Goal: Information Seeking & Learning: Learn about a topic

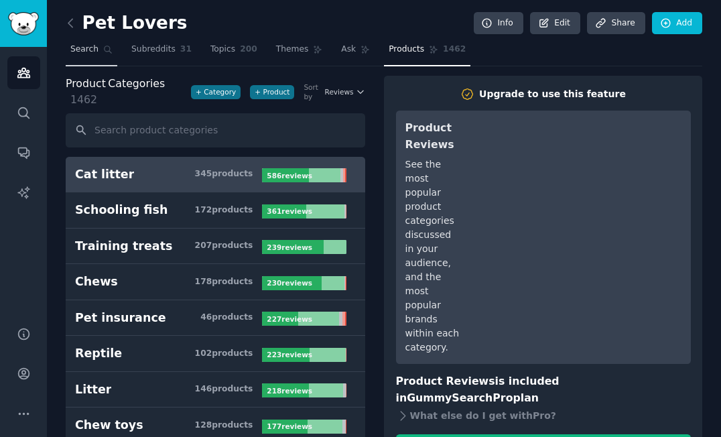
click at [98, 52] on link "Search" at bounding box center [92, 52] width 52 height 27
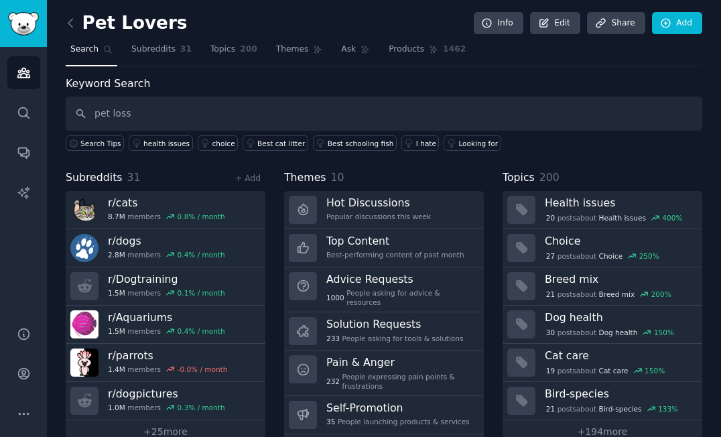
type input "pet loss"
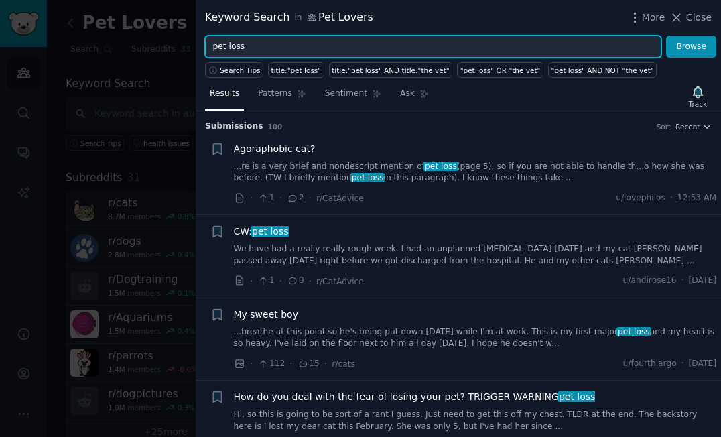
click at [307, 45] on input "pet loss" at bounding box center [433, 46] width 456 height 23
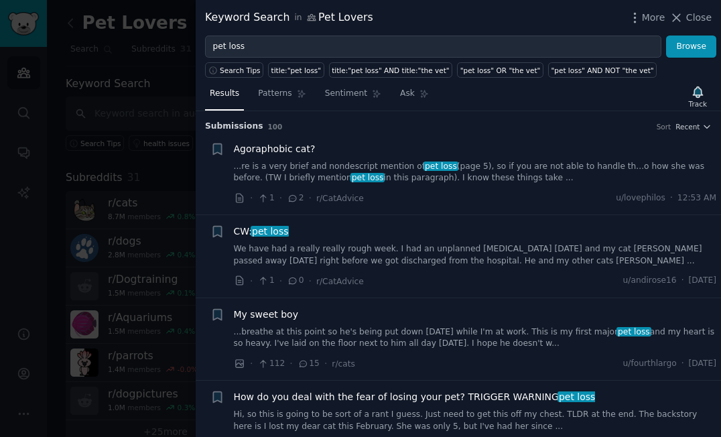
drag, startPoint x: 476, startPoint y: 20, endPoint x: 565, endPoint y: 20, distance: 88.4
click at [565, 20] on div "Keyword Search in Pet Lovers More Close" at bounding box center [458, 17] width 506 height 17
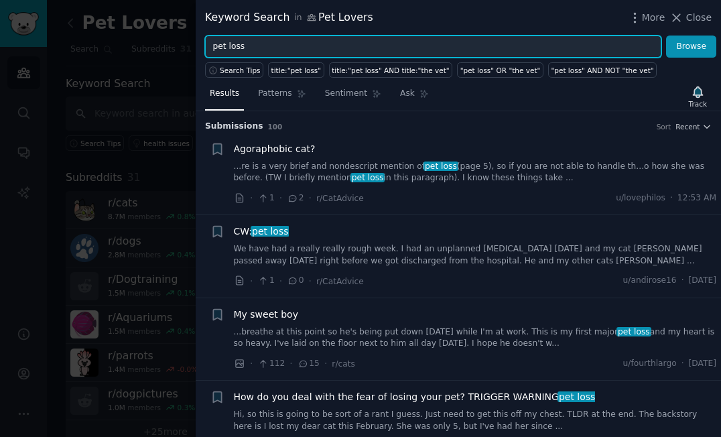
click at [362, 53] on input "pet loss" at bounding box center [433, 46] width 456 height 23
click at [691, 46] on button "Browse" at bounding box center [691, 46] width 50 height 23
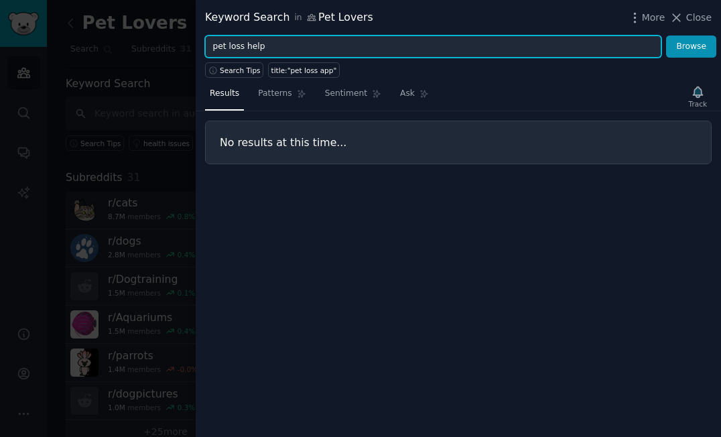
click at [691, 46] on button "Browse" at bounding box center [691, 46] width 50 height 23
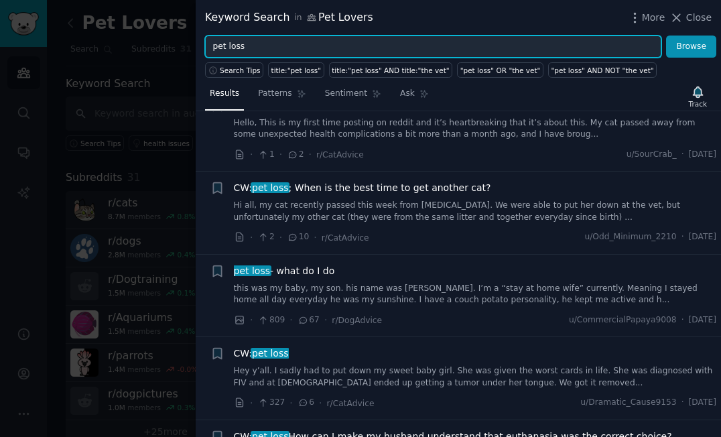
scroll to position [1558, 0]
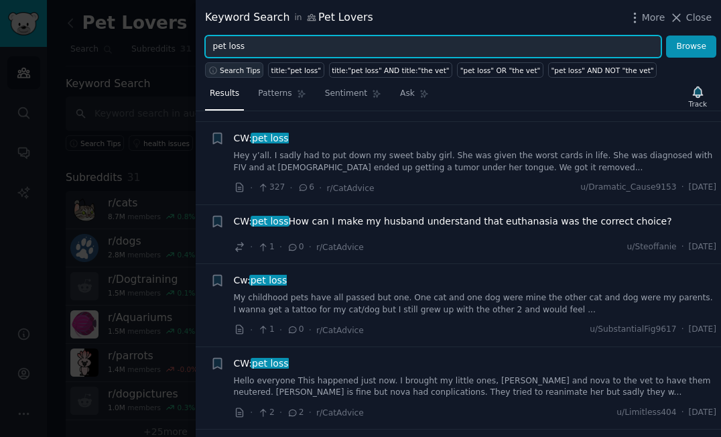
click at [240, 71] on span "Search Tips" at bounding box center [240, 70] width 41 height 9
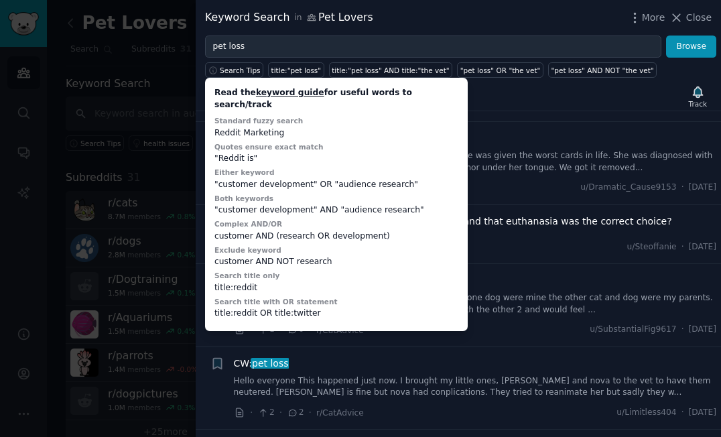
click at [575, 238] on li "+ CW: pet loss How can I make my husband understand that euthanasia was the cor…" at bounding box center [458, 234] width 525 height 59
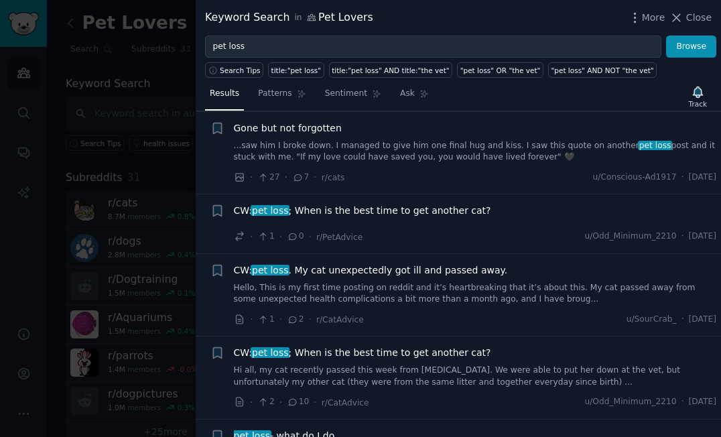
scroll to position [636, 0]
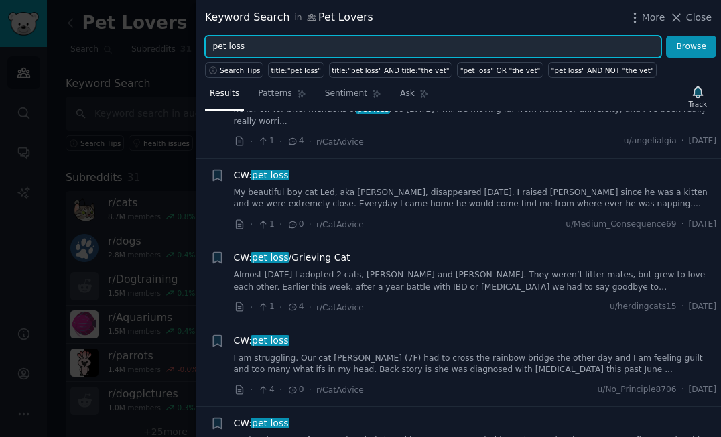
click at [284, 48] on input "pet loss" at bounding box center [433, 46] width 456 height 23
click at [691, 46] on button "Browse" at bounding box center [691, 46] width 50 height 23
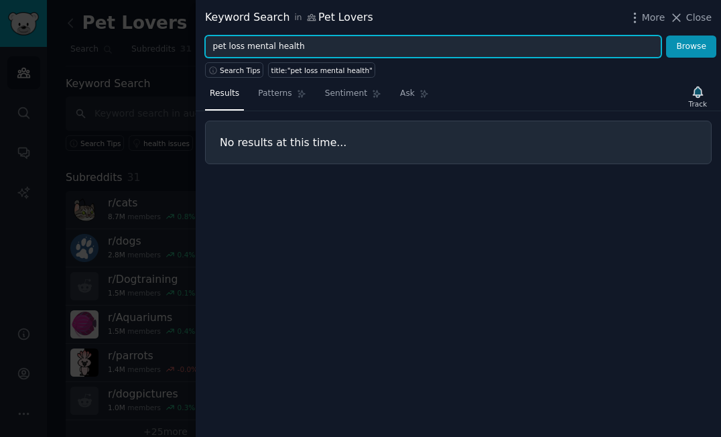
drag, startPoint x: 308, startPoint y: 45, endPoint x: 203, endPoint y: 42, distance: 105.2
click at [203, 42] on div "pet loss mental health Browse" at bounding box center [458, 46] width 525 height 23
type input "loss of pet"
click at [691, 46] on button "Browse" at bounding box center [691, 46] width 50 height 23
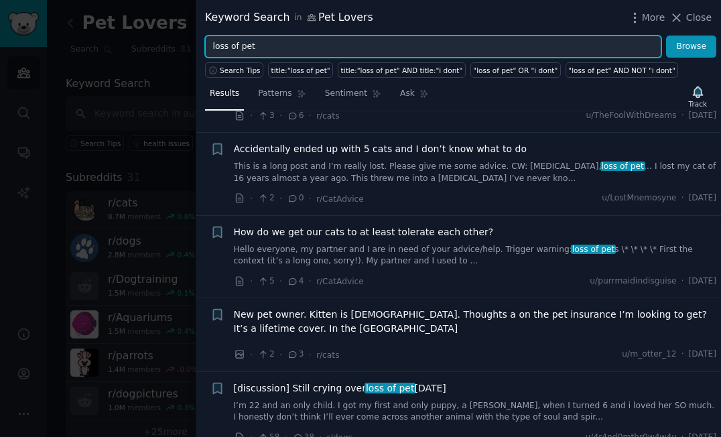
scroll to position [0, 0]
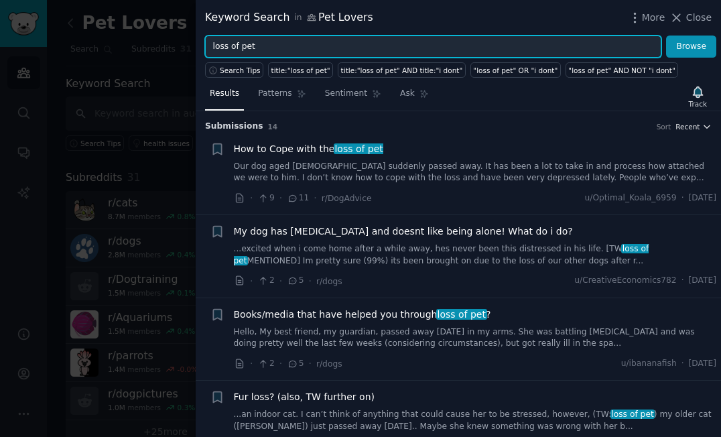
click at [680, 127] on span "Recent" at bounding box center [687, 126] width 24 height 9
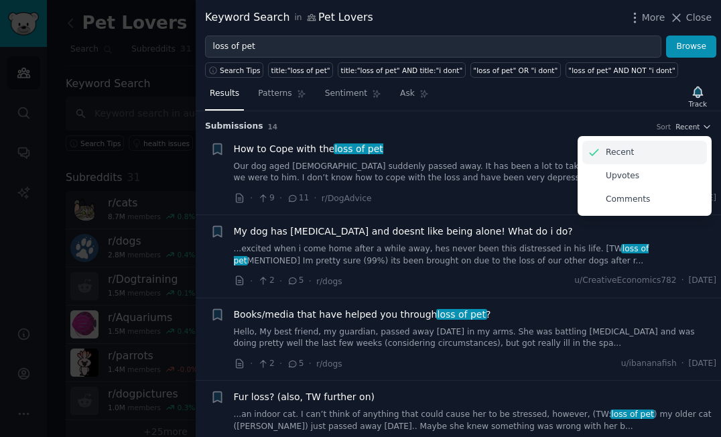
click at [623, 157] on p "Recent" at bounding box center [619, 153] width 28 height 12
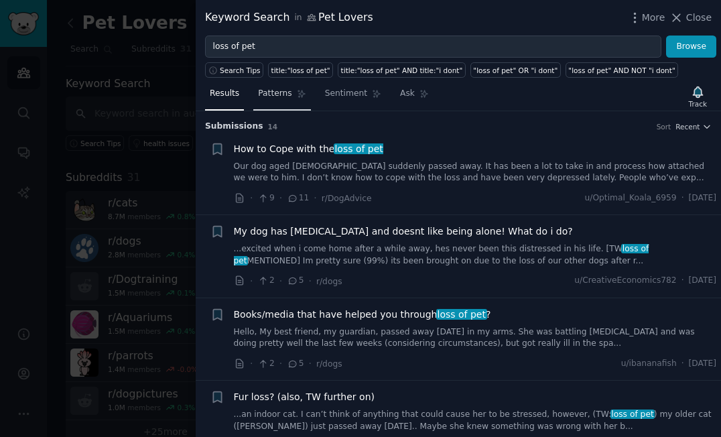
click at [278, 91] on span "Patterns" at bounding box center [274, 94] width 33 height 12
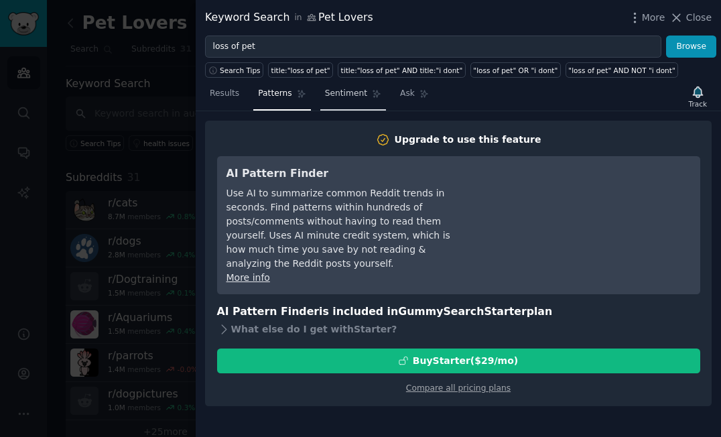
click at [352, 102] on link "Sentiment" at bounding box center [353, 96] width 66 height 27
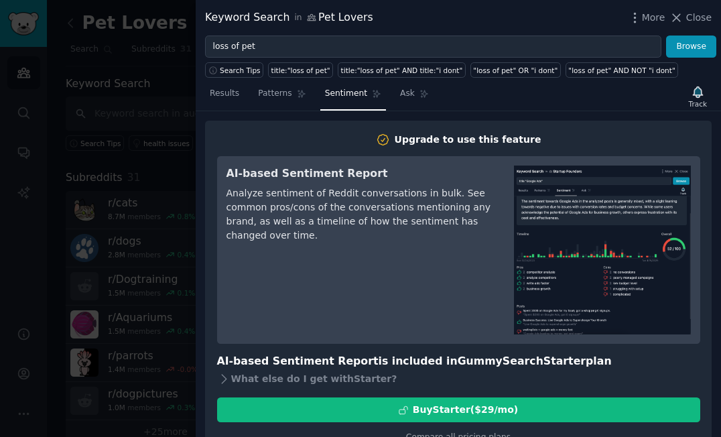
click at [698, 21] on span "Close" at bounding box center [698, 18] width 25 height 14
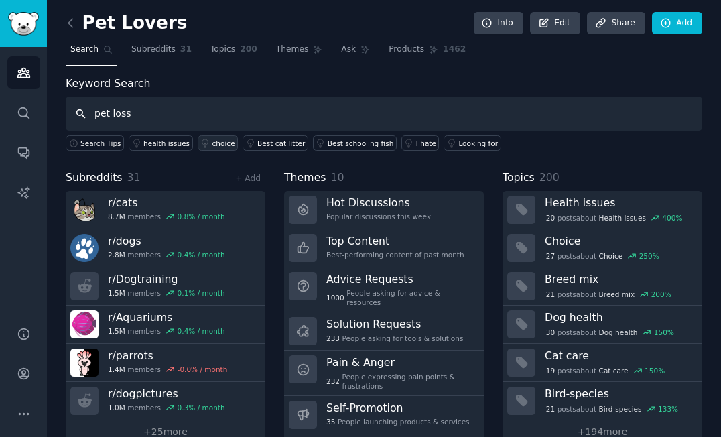
type input "pet loss"
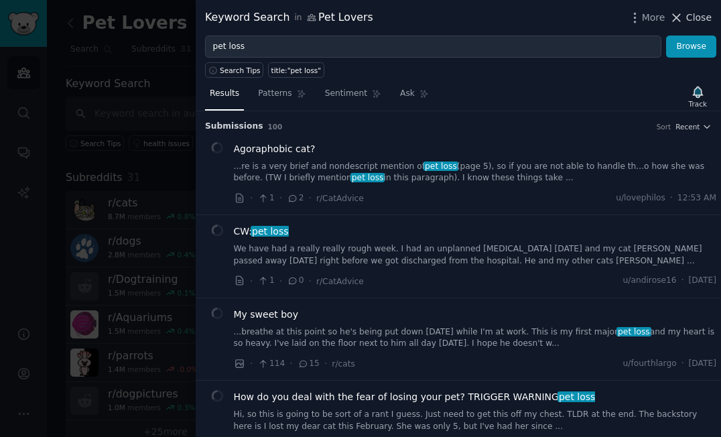
click at [691, 17] on span "Close" at bounding box center [698, 18] width 25 height 14
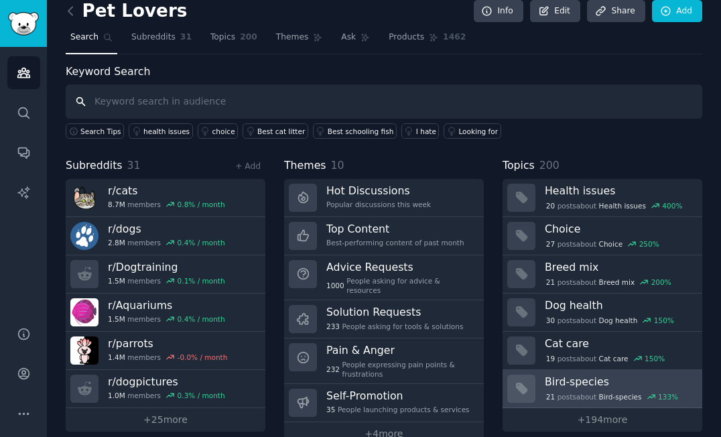
scroll to position [31, 0]
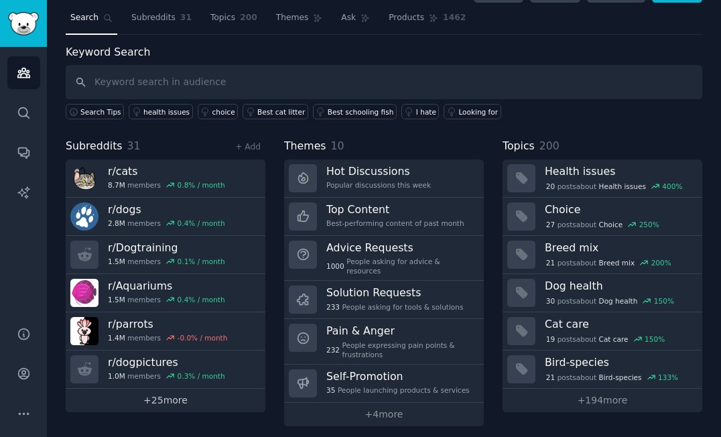
click at [213, 406] on link "+ 25 more" at bounding box center [166, 399] width 200 height 23
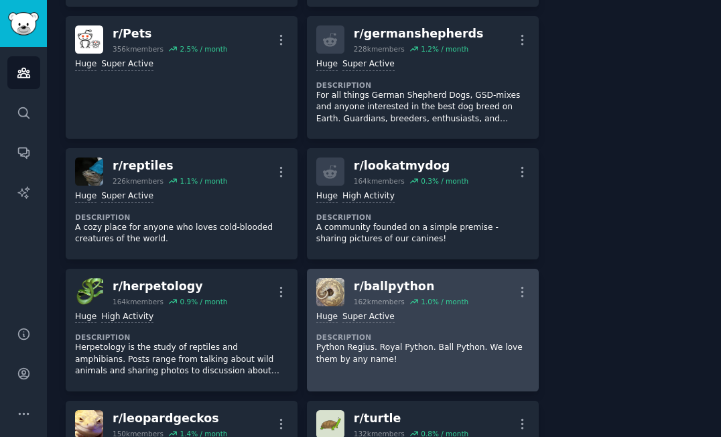
scroll to position [1249, 0]
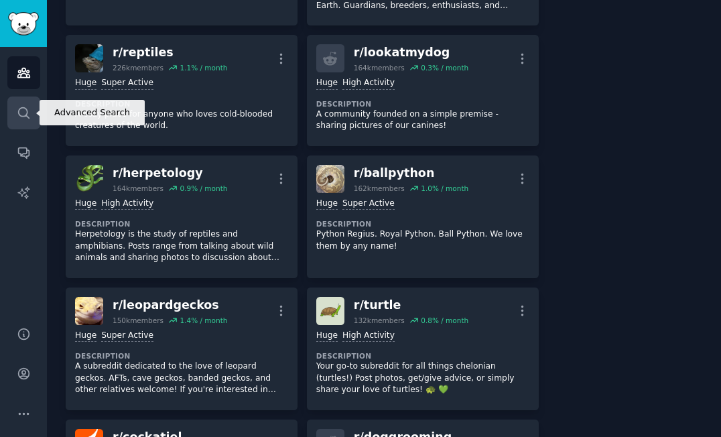
click at [25, 117] on icon "Sidebar" at bounding box center [24, 113] width 14 height 14
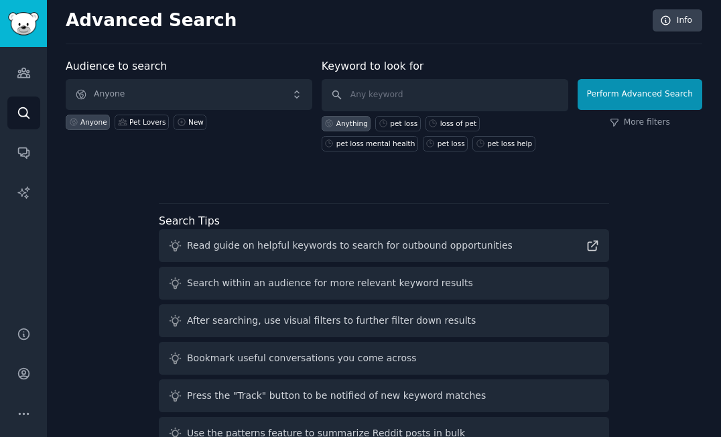
scroll to position [38, 0]
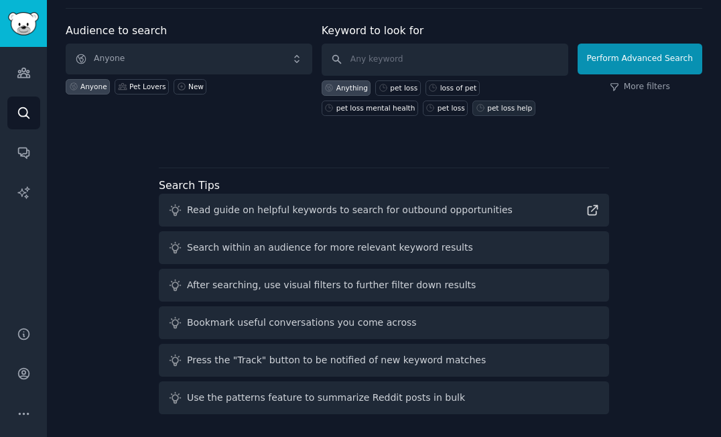
click at [502, 109] on div "pet loss help" at bounding box center [509, 107] width 45 height 9
type input "pet loss help"
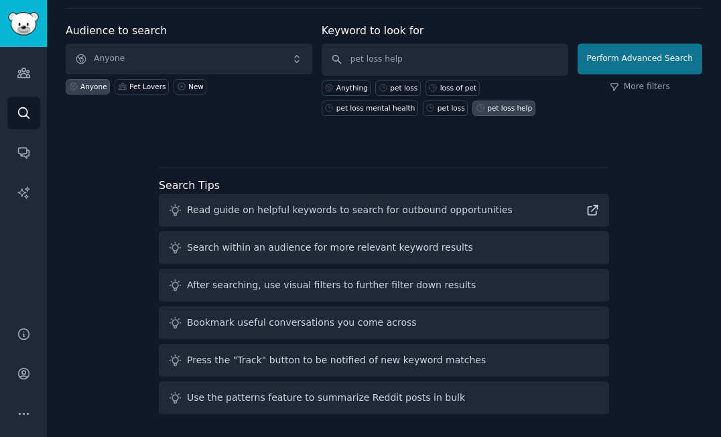
click at [642, 64] on button "Perform Advanced Search" at bounding box center [639, 59] width 125 height 31
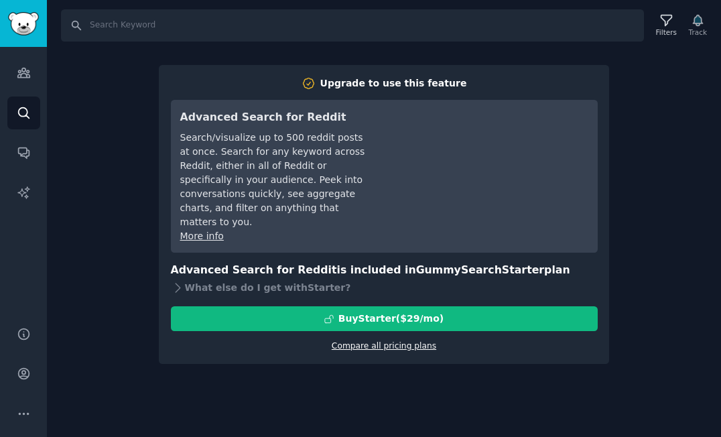
click at [374, 341] on link "Compare all pricing plans" at bounding box center [383, 345] width 104 height 9
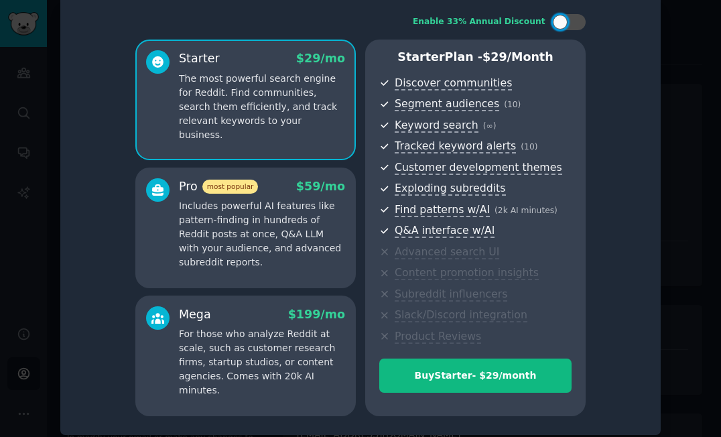
scroll to position [17, 0]
